Goal: Find specific page/section: Find specific page/section

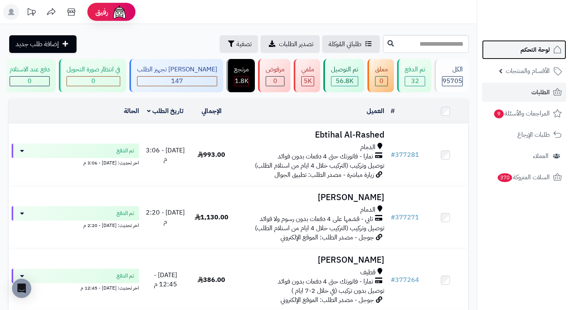
click at [501, 53] on link "لوحة التحكم" at bounding box center [524, 49] width 84 height 19
click at [501, 54] on link "لوحة التحكم" at bounding box center [524, 49] width 84 height 19
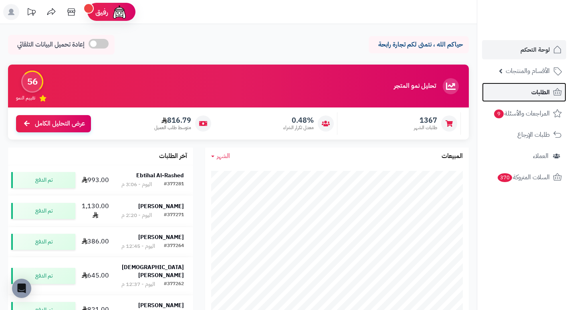
drag, startPoint x: 296, startPoint y: 41, endPoint x: 534, endPoint y: 89, distance: 243.2
click at [534, 89] on span "الطلبات" at bounding box center [541, 92] width 18 height 11
